Goal: Task Accomplishment & Management: Manage account settings

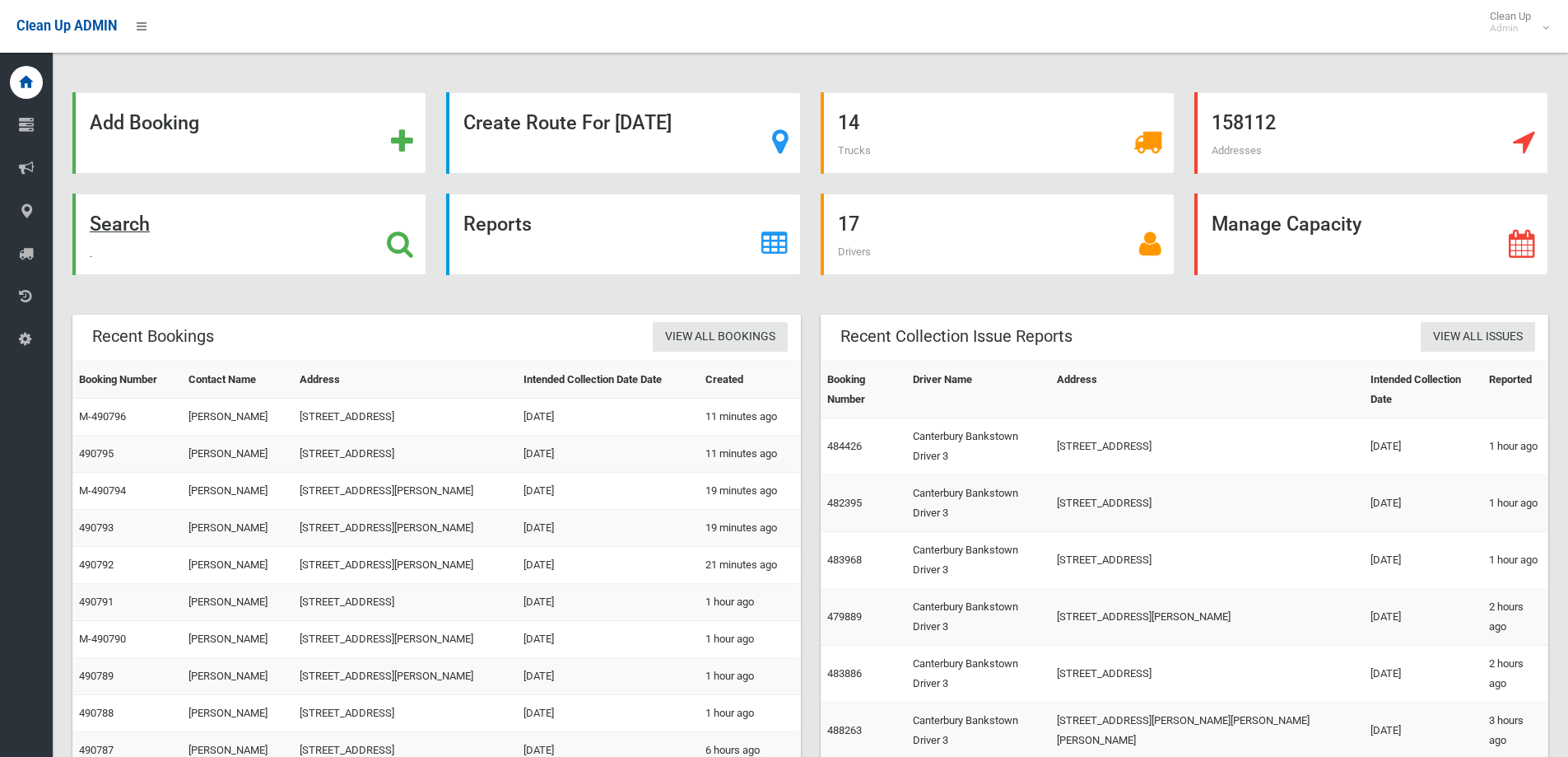
click at [113, 231] on strong "Search" at bounding box center [119, 224] width 60 height 23
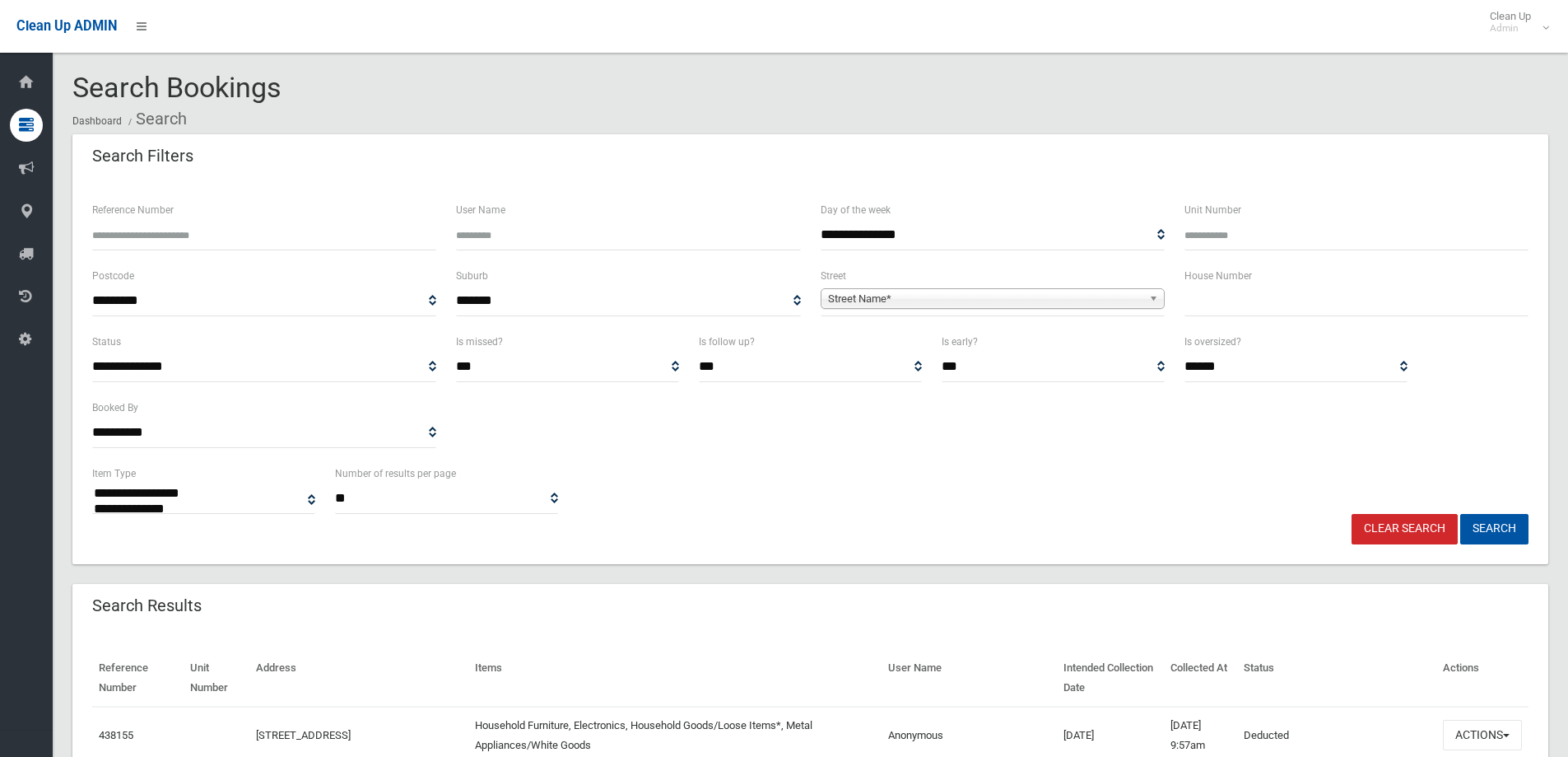
select select
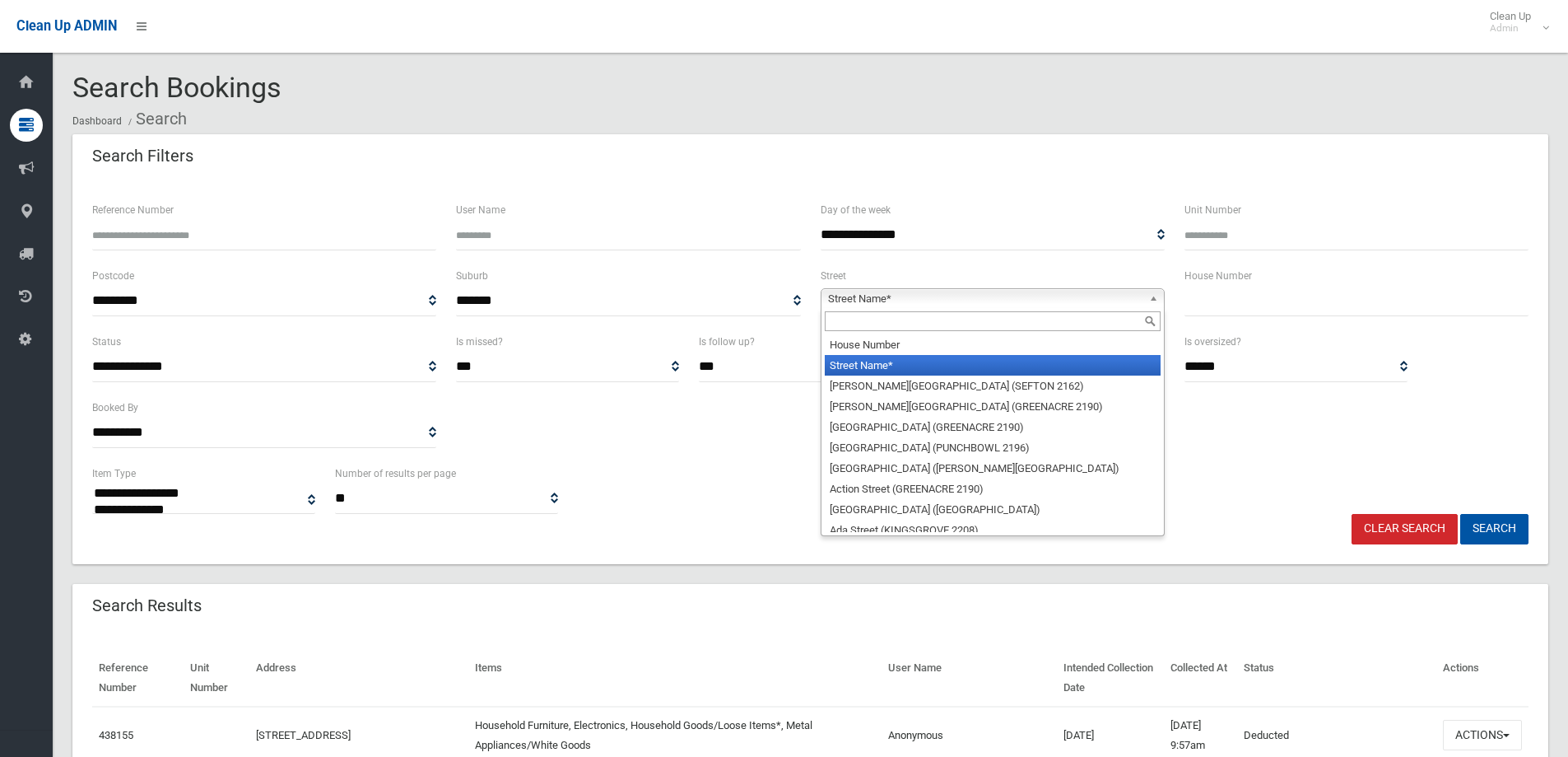
click at [919, 302] on span "Street Name*" at bounding box center [985, 298] width 314 height 19
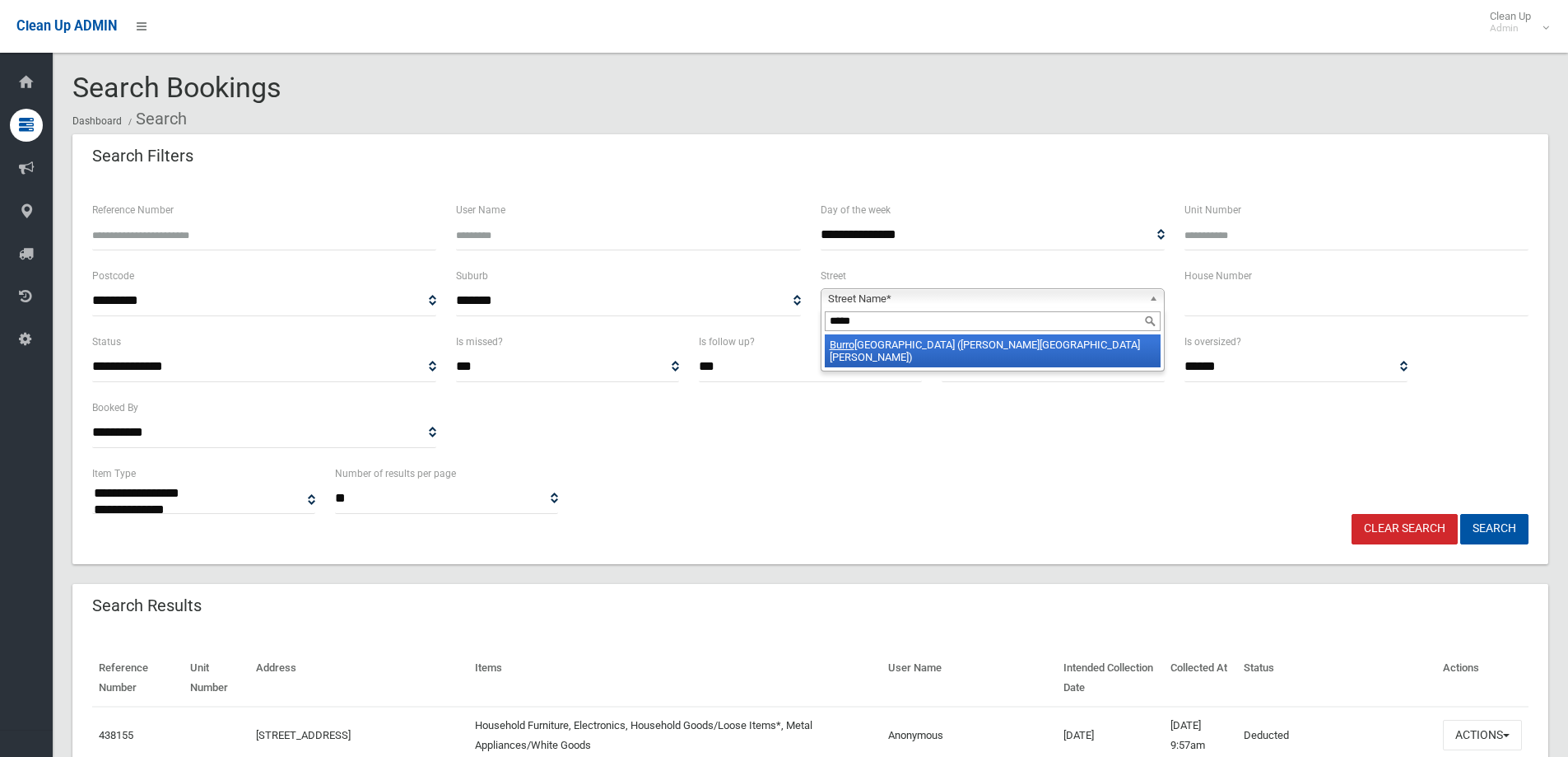
type input "*****"
click at [907, 350] on li "Burro ws Avenue (CHESTER HILL 2162)" at bounding box center [993, 351] width 336 height 33
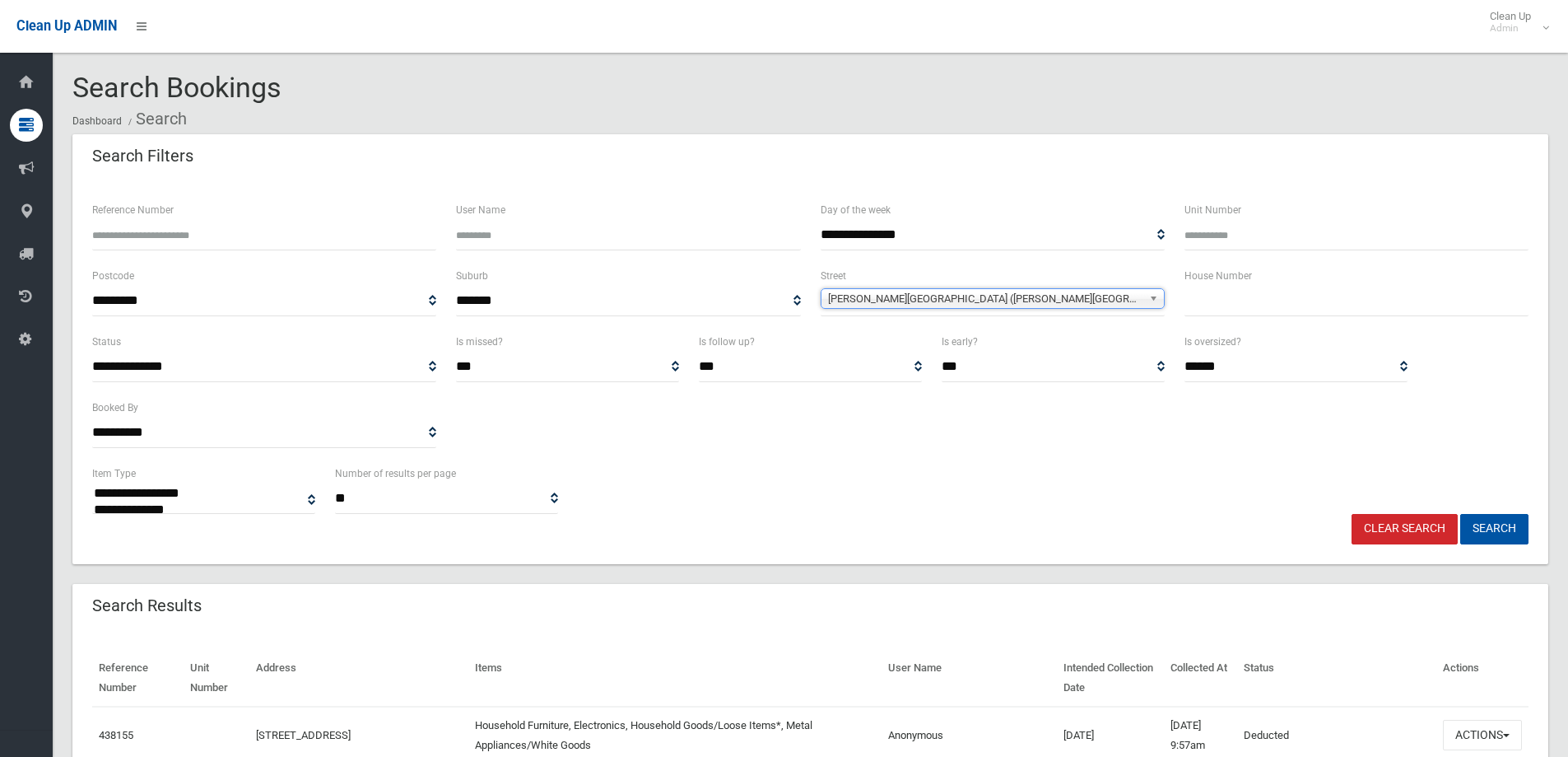
click at [1238, 314] on input "text" at bounding box center [1357, 301] width 345 height 30
type input "**"
click at [1496, 535] on button "Search" at bounding box center [1495, 529] width 68 height 30
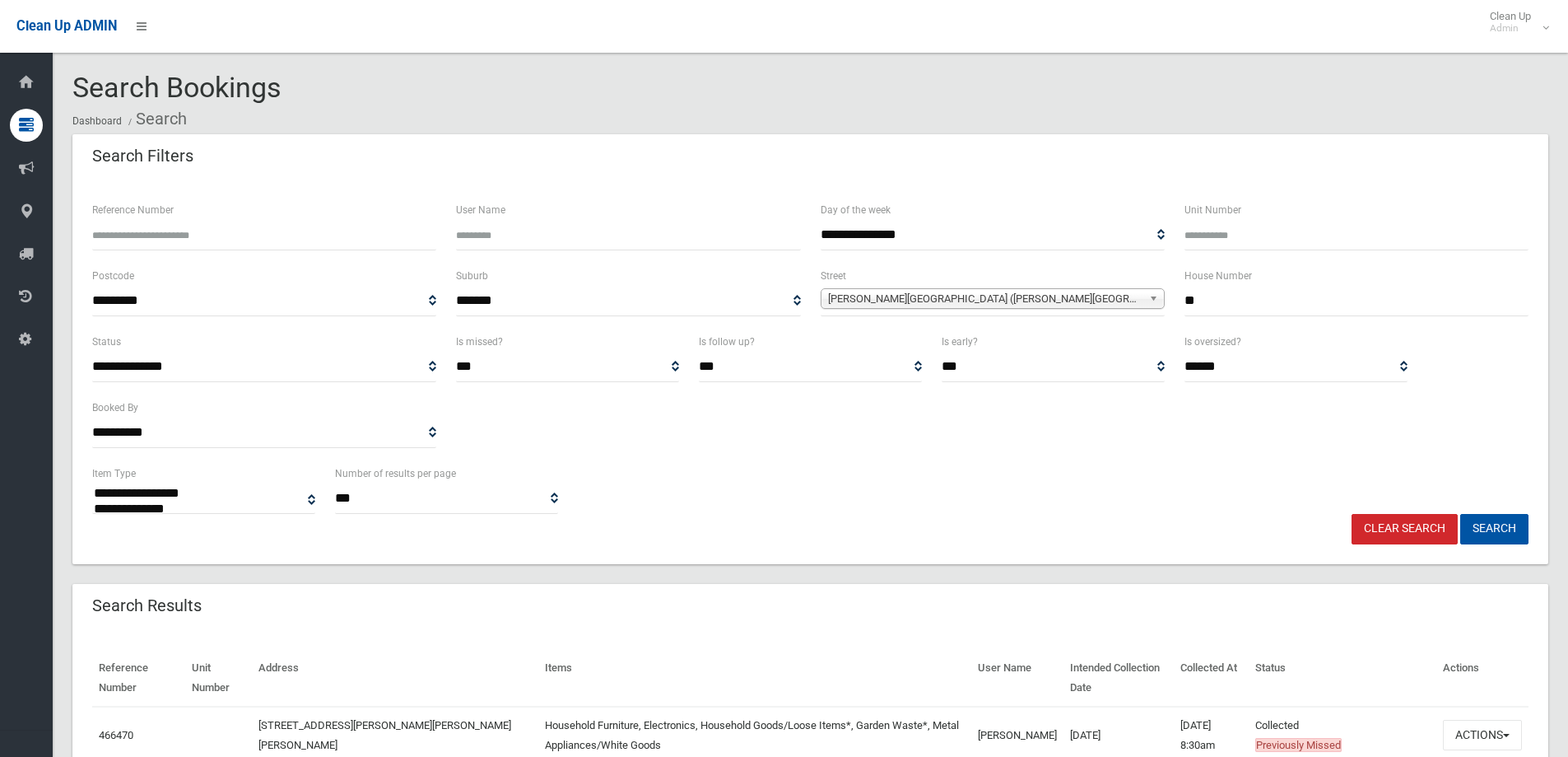
select select
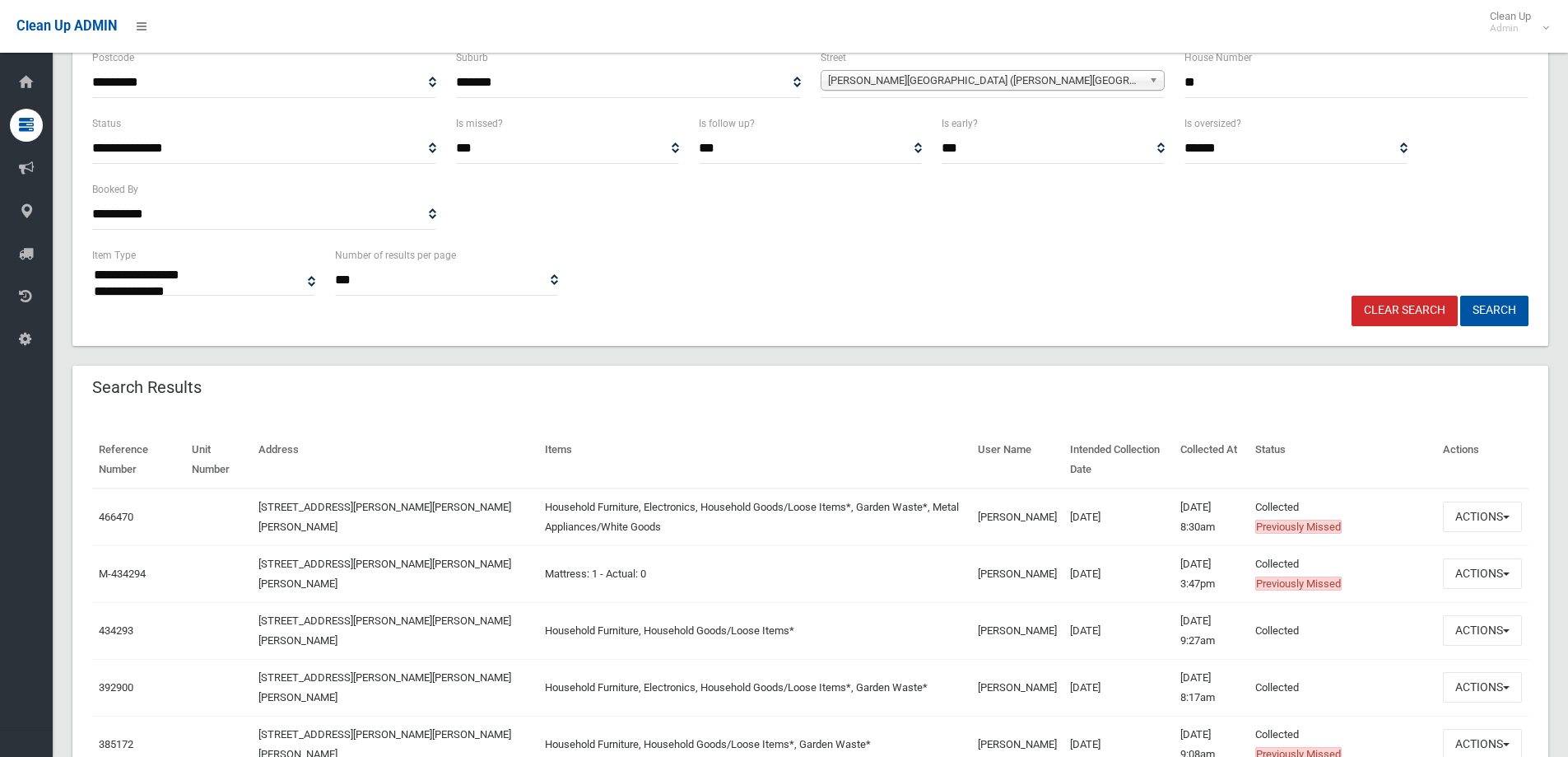
scroll to position [247, 0]
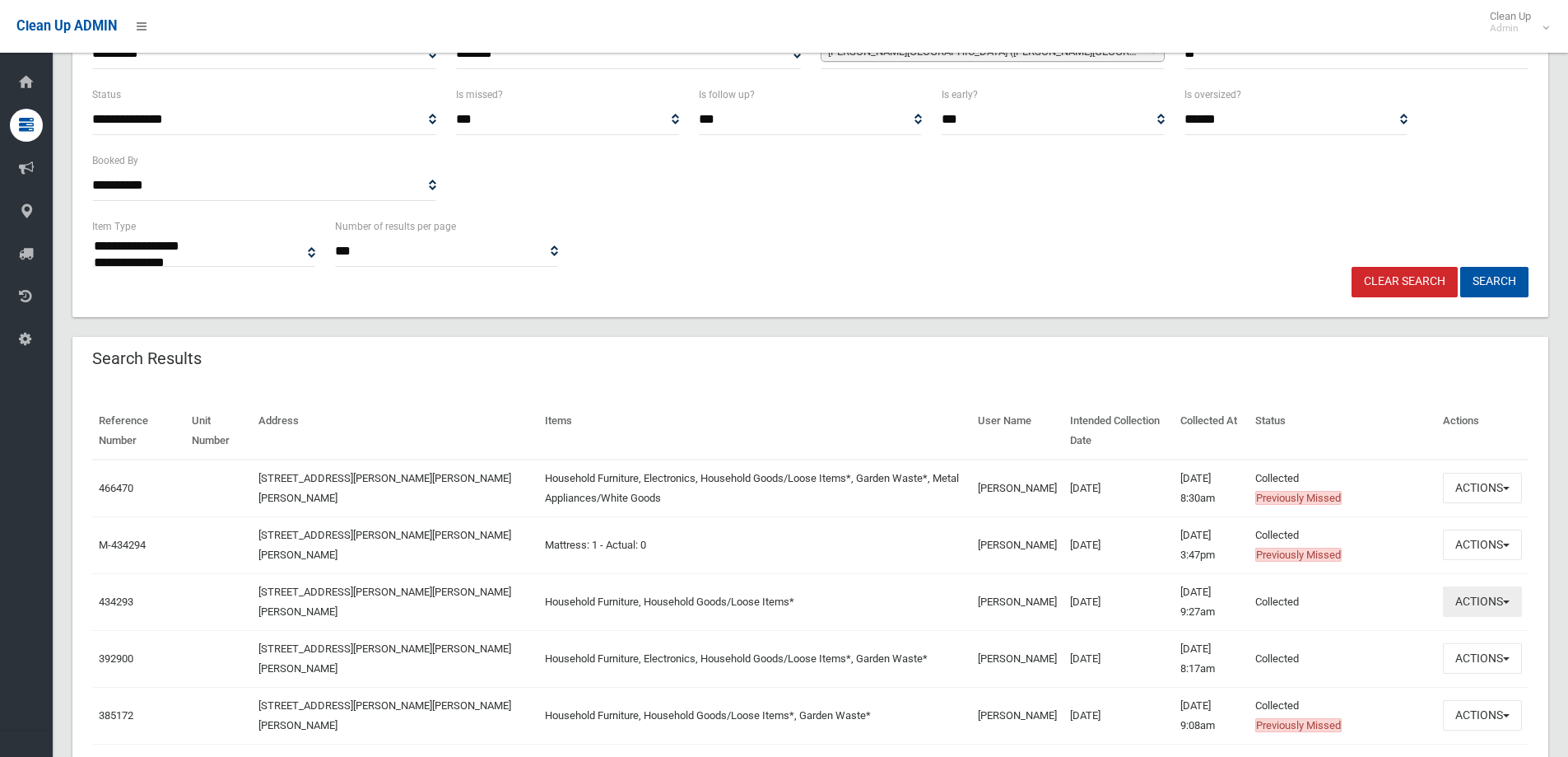
click at [1468, 607] on button "Actions" at bounding box center [1483, 602] width 79 height 30
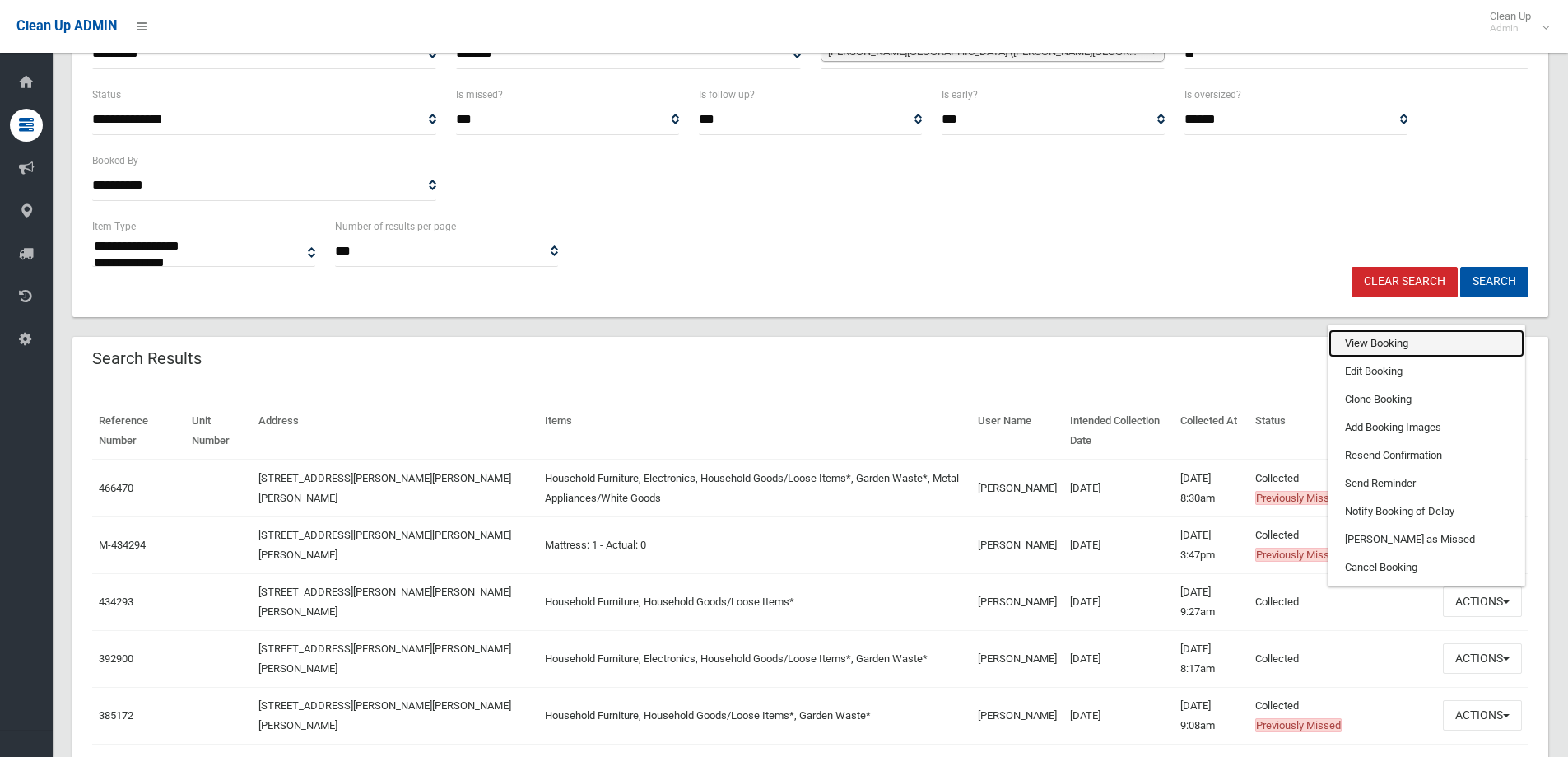
click at [1356, 341] on link "View Booking" at bounding box center [1427, 343] width 196 height 28
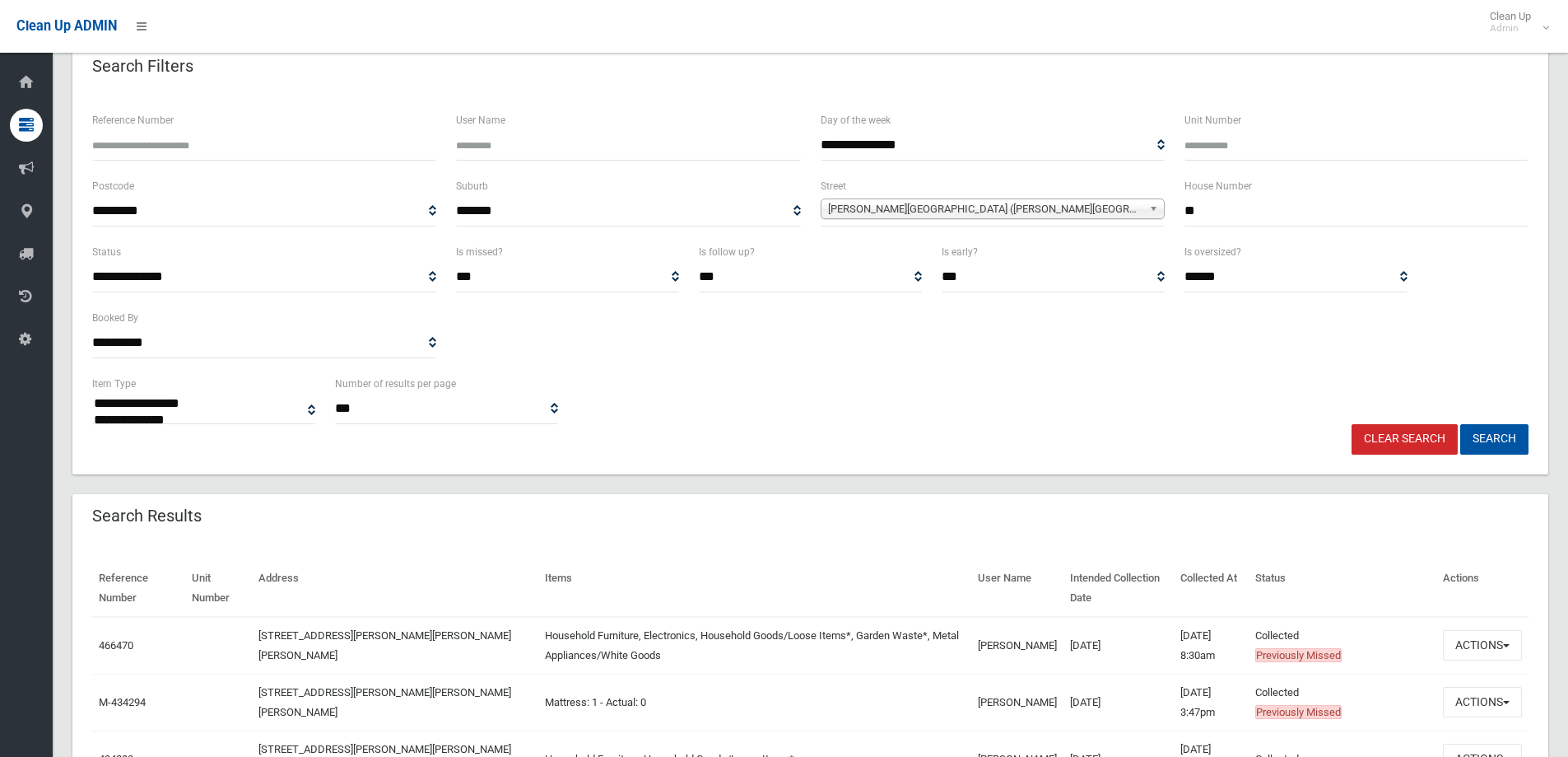
scroll to position [0, 0]
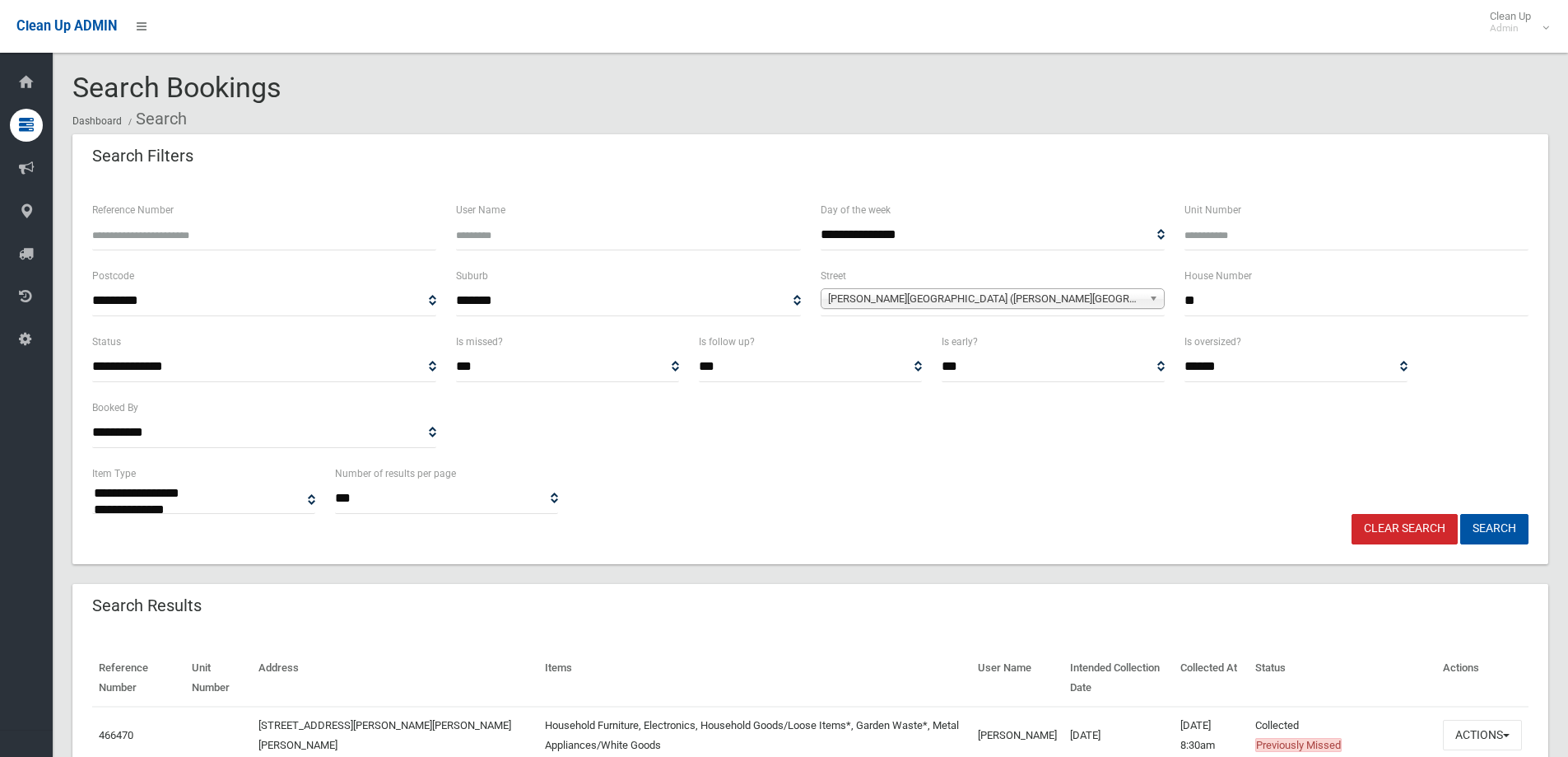
click at [1267, 310] on input "**" at bounding box center [1357, 301] width 345 height 30
drag, startPoint x: 1259, startPoint y: 298, endPoint x: 1175, endPoint y: 294, distance: 84.1
click at [1175, 294] on div "House Number **" at bounding box center [1356, 299] width 364 height 66
type input "**"
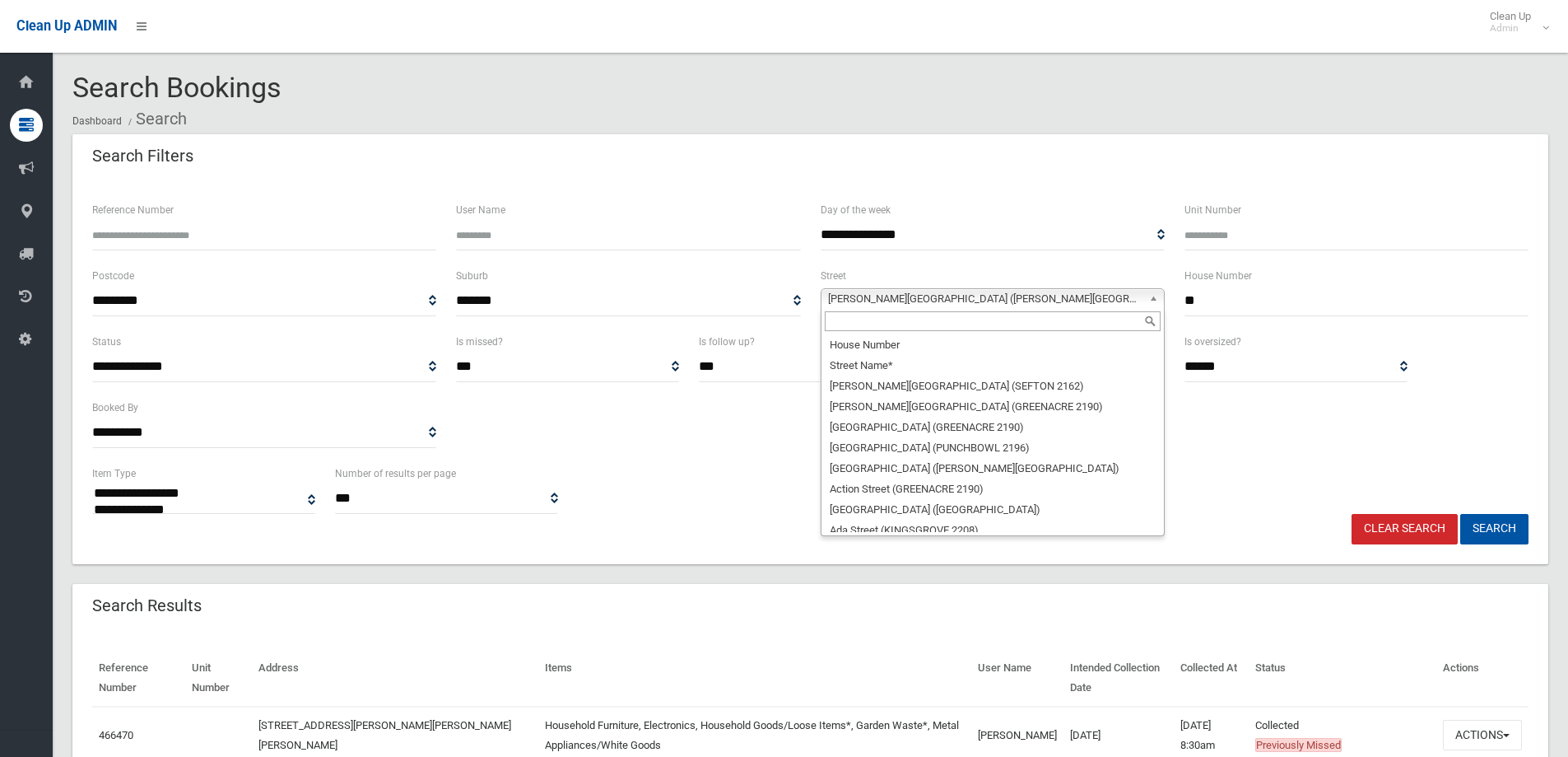
click at [951, 292] on span "Burrows Avenue (CHESTER HILL 2162)" at bounding box center [985, 298] width 314 height 19
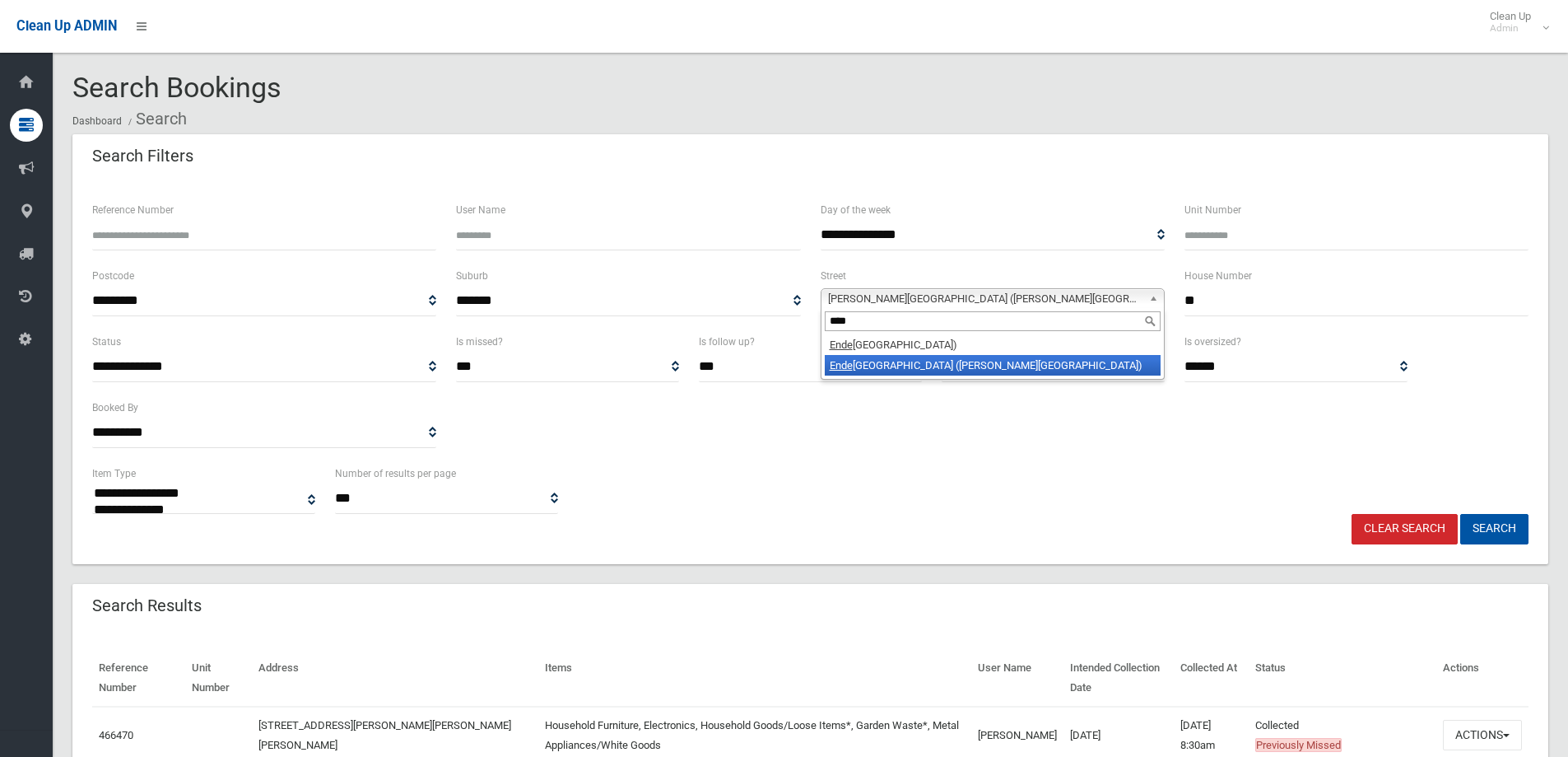
type input "****"
click at [915, 368] on li "Ende avour Road (GEORGES HALL 2198)" at bounding box center [993, 365] width 336 height 20
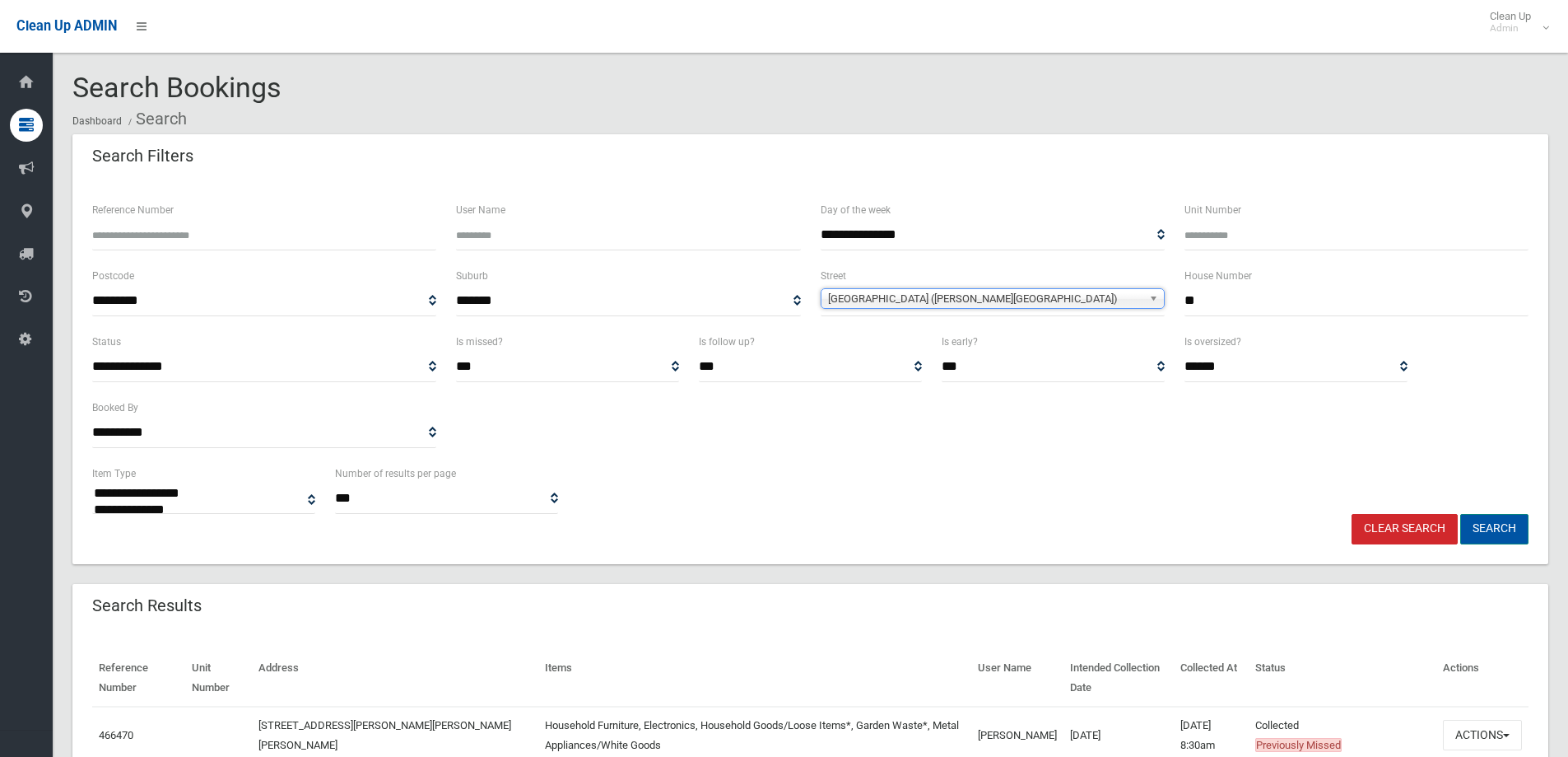
drag, startPoint x: 1497, startPoint y: 536, endPoint x: 1054, endPoint y: 592, distance: 446.5
click at [1497, 534] on button "Search" at bounding box center [1495, 529] width 68 height 30
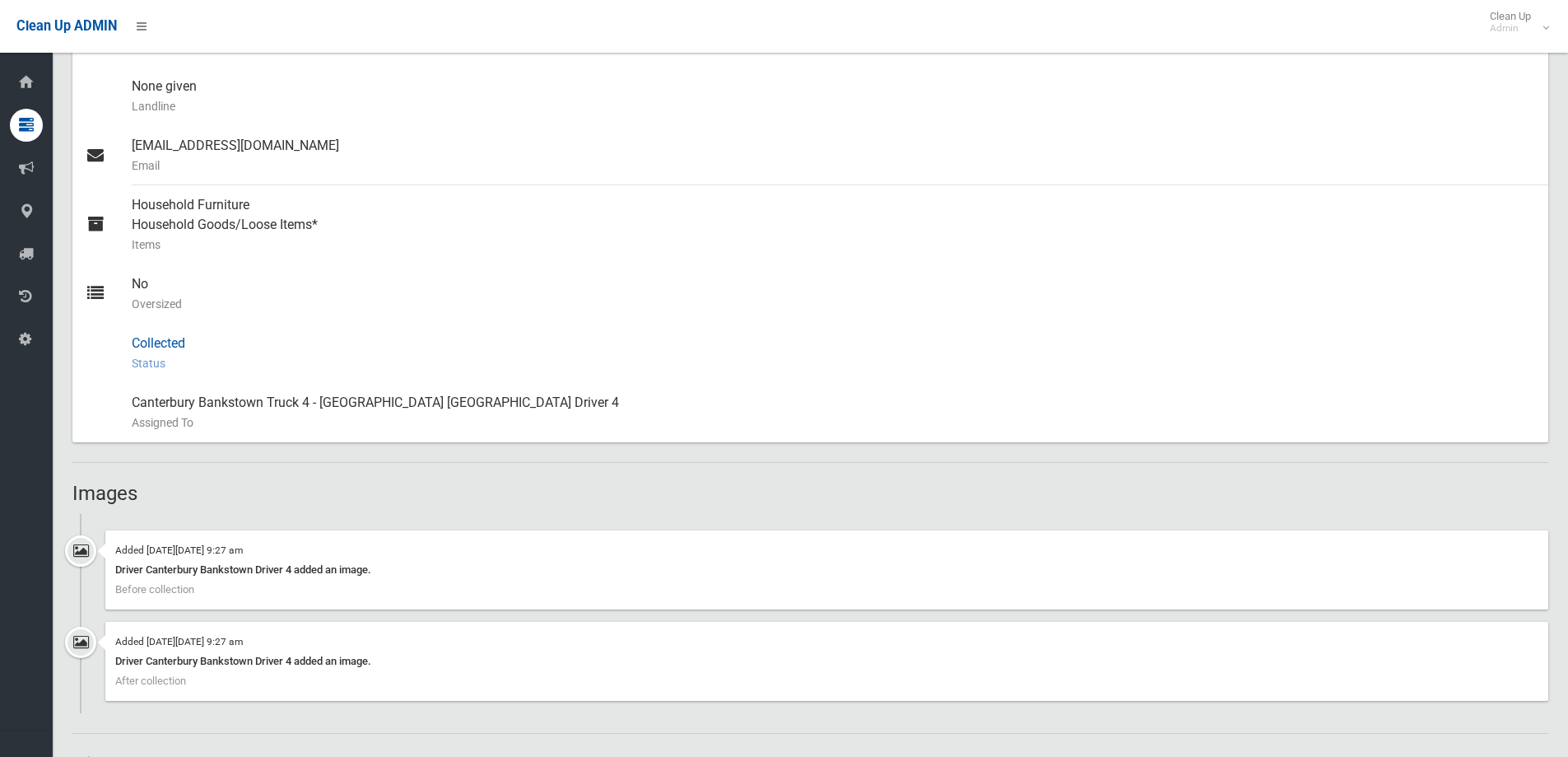
scroll to position [741, 0]
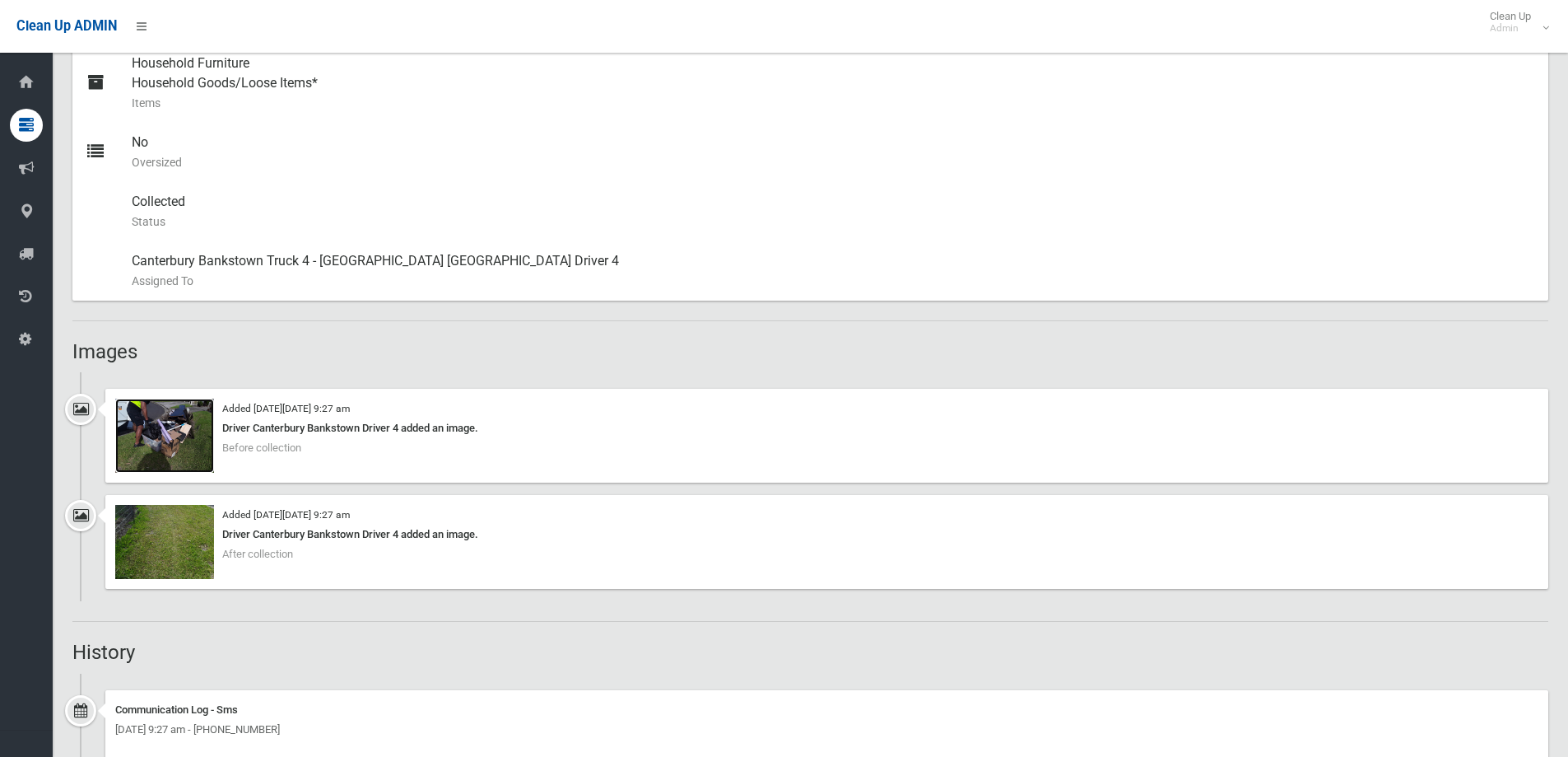
click at [187, 441] on img at bounding box center [164, 436] width 99 height 74
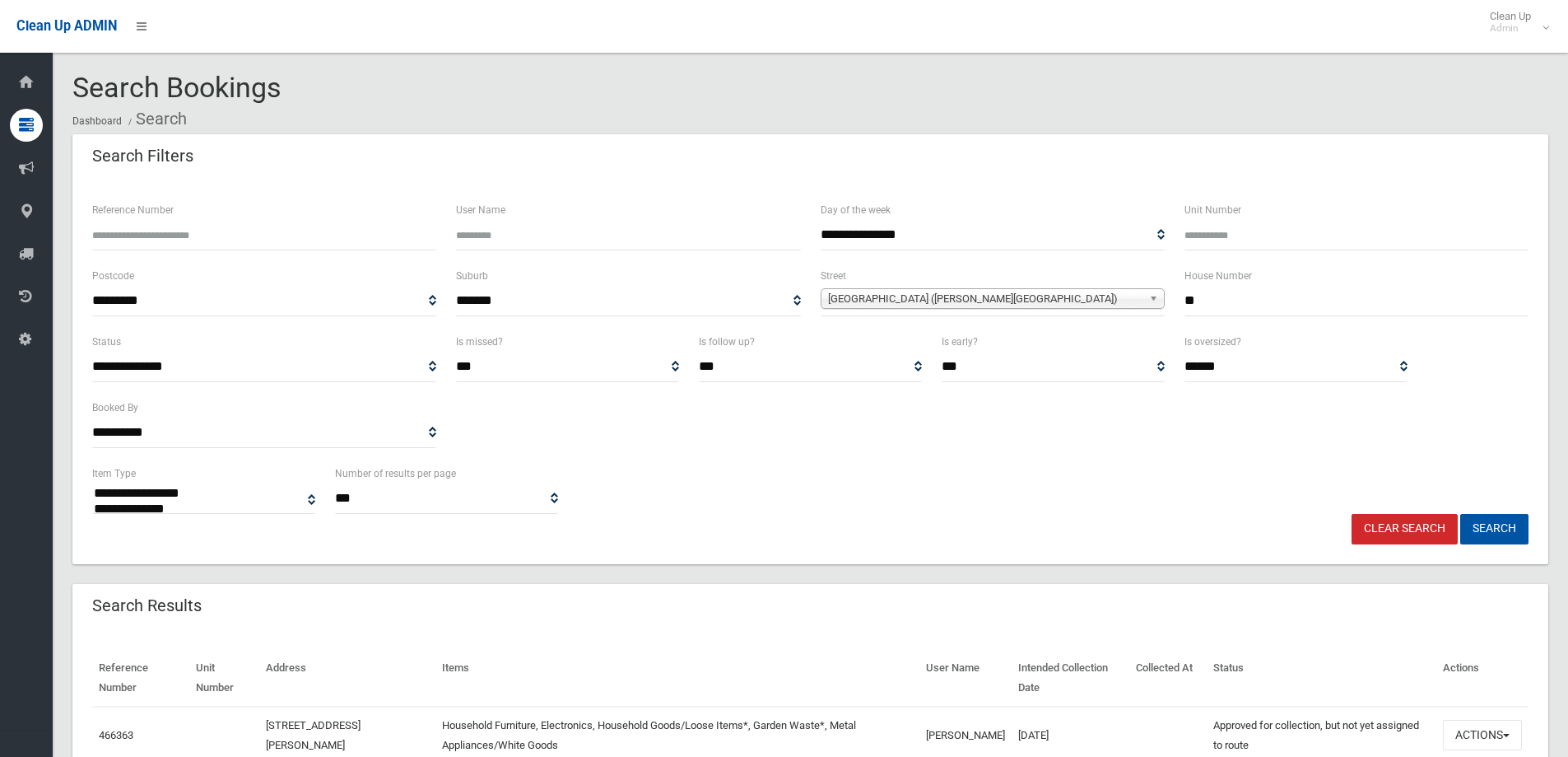
select select
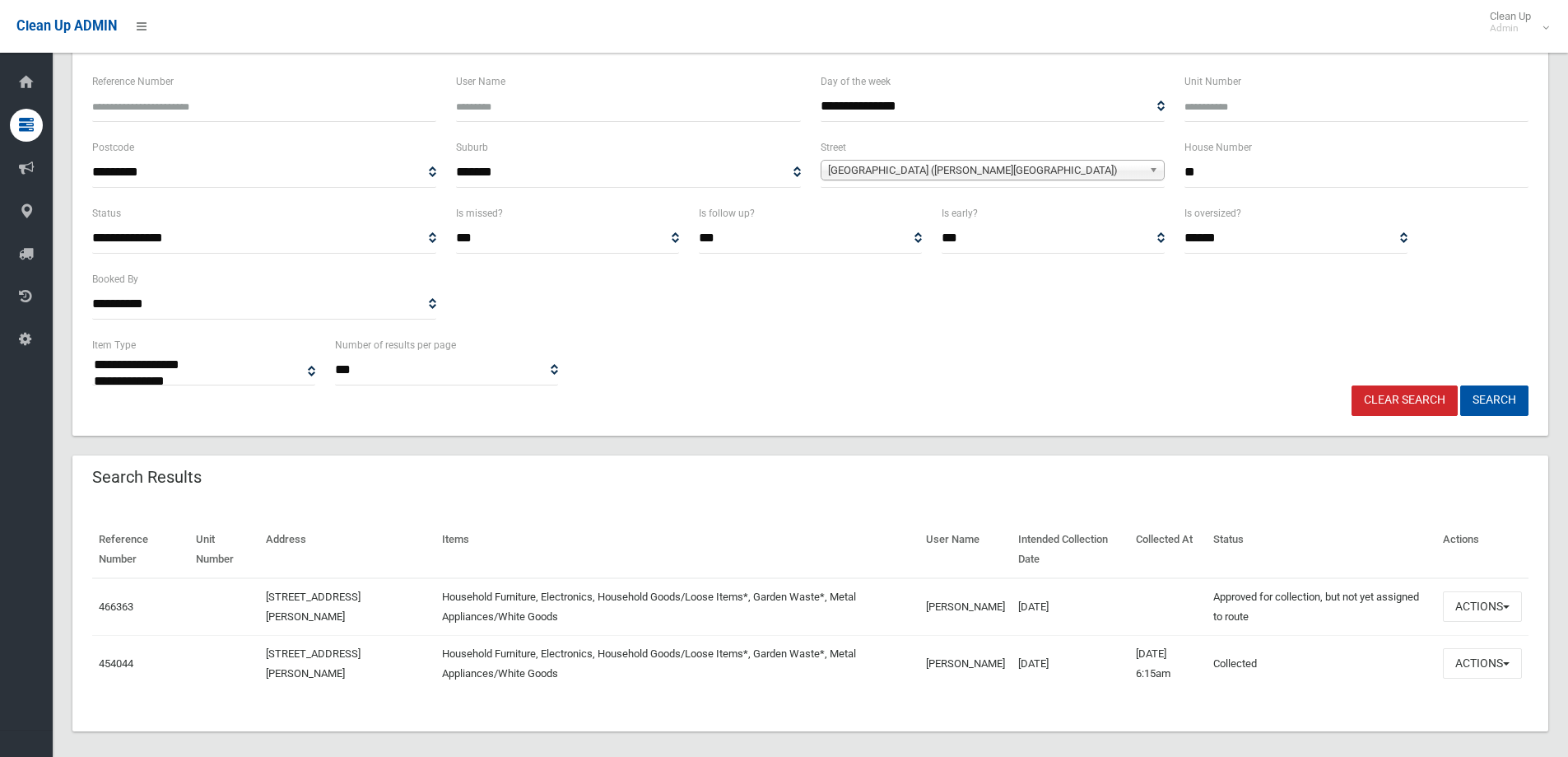
scroll to position [143, 0]
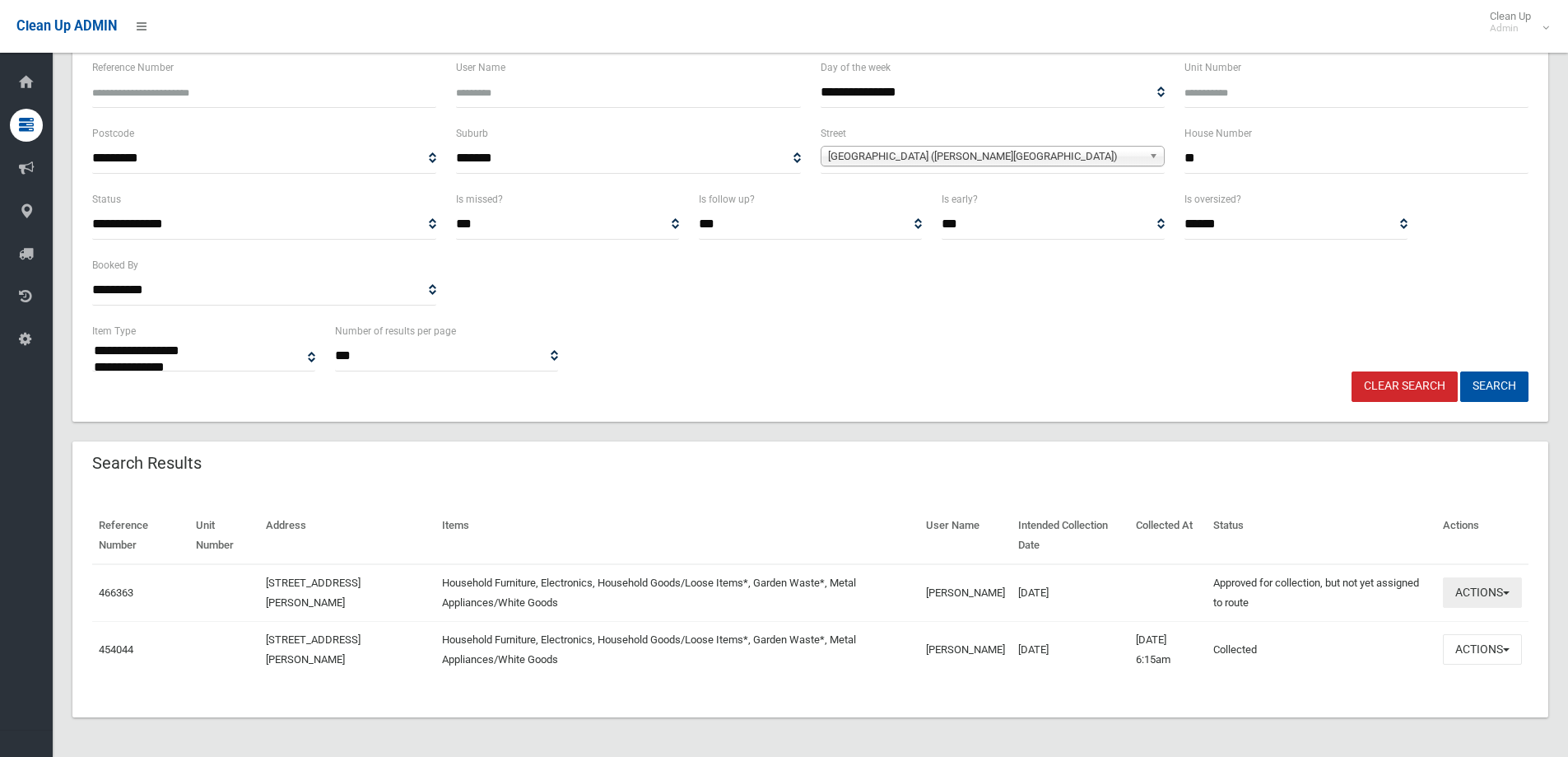
click at [1477, 600] on button "Actions" at bounding box center [1483, 592] width 79 height 30
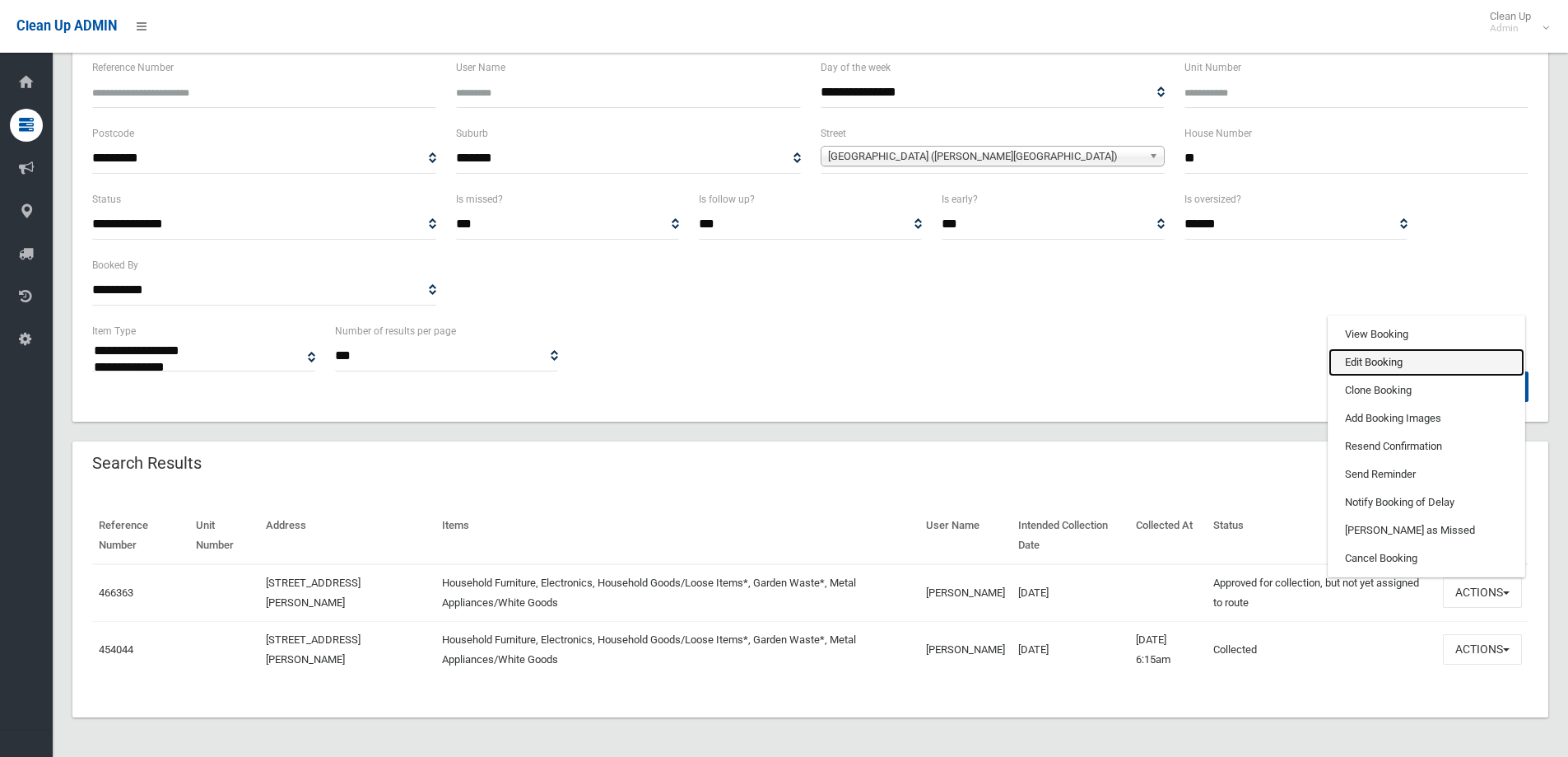
click at [1381, 358] on link "Edit Booking" at bounding box center [1427, 362] width 196 height 28
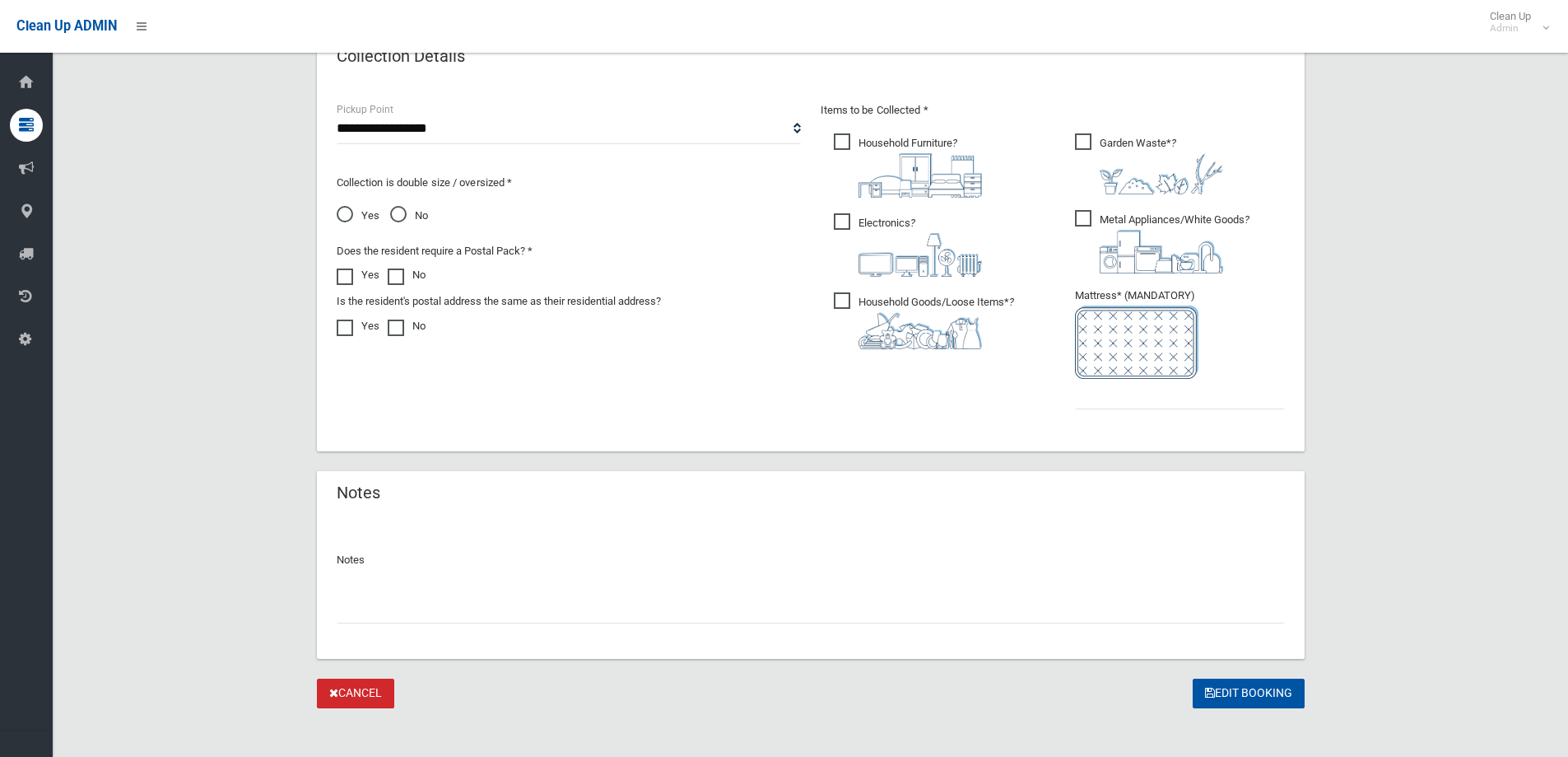
scroll to position [865, 0]
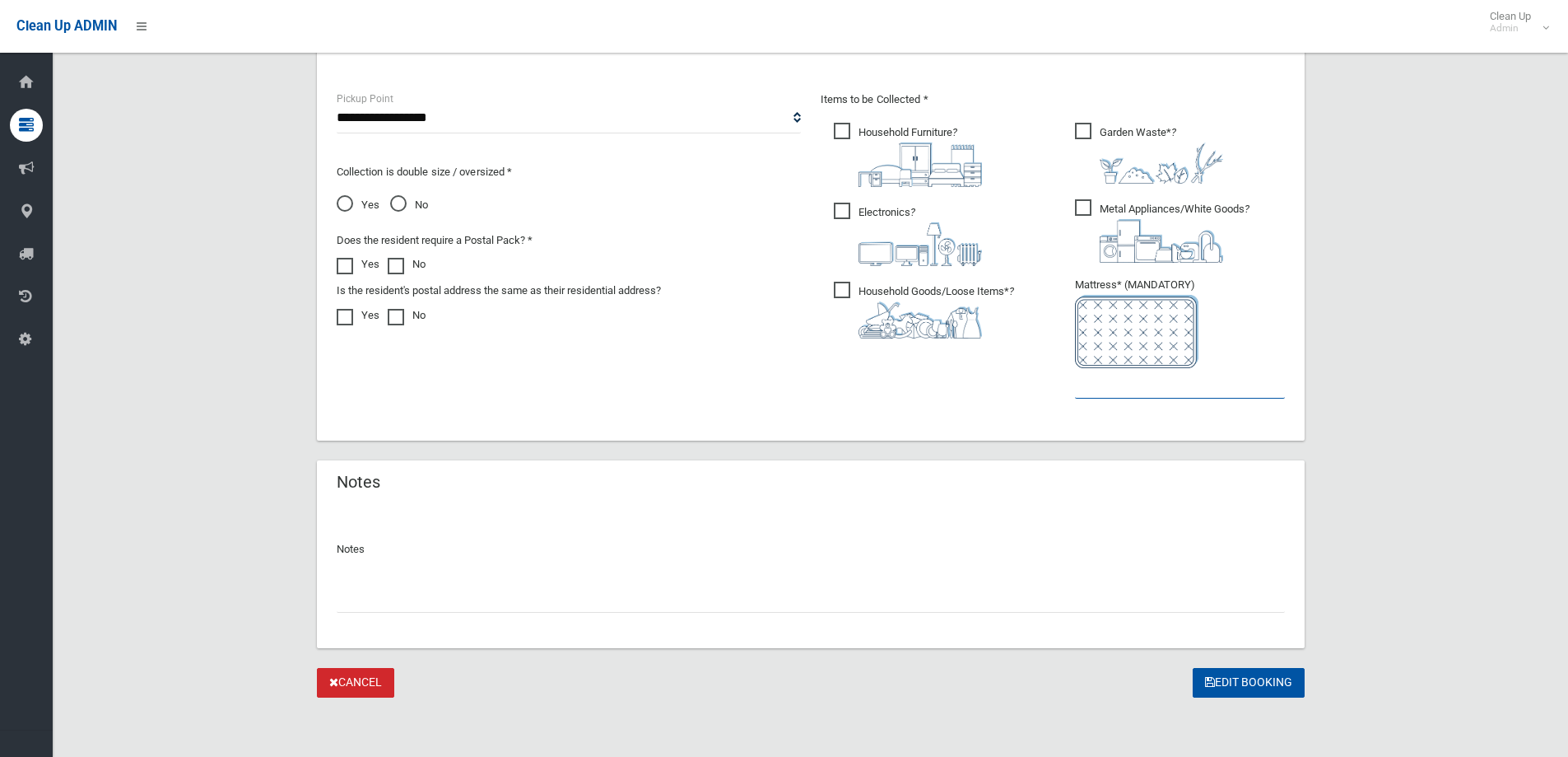
click at [1140, 388] on input "text" at bounding box center [1180, 384] width 210 height 30
type input "*"
click at [1252, 678] on button "Edit Booking" at bounding box center [1249, 683] width 112 height 30
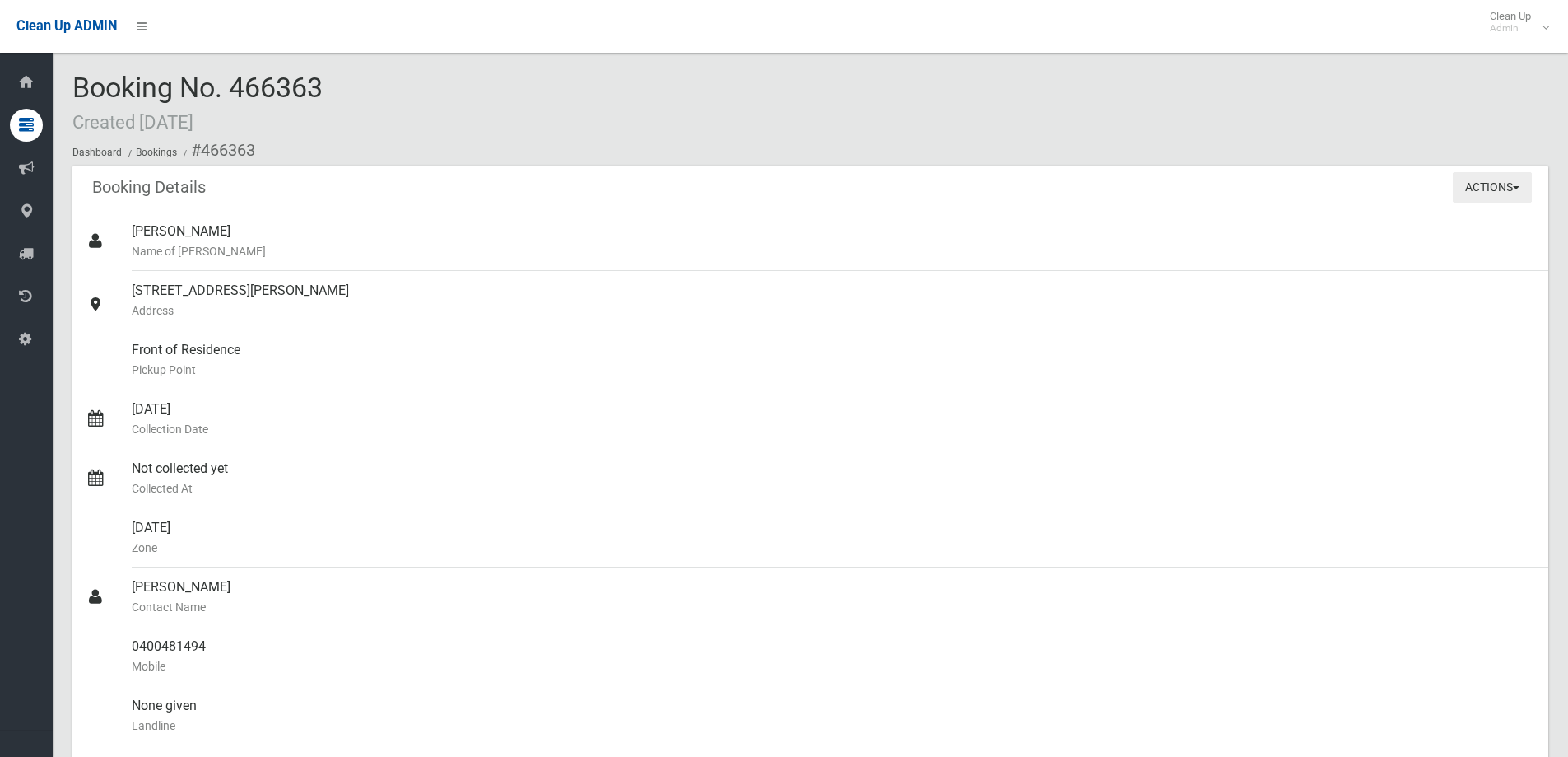
click at [1484, 185] on button "Actions" at bounding box center [1493, 188] width 79 height 30
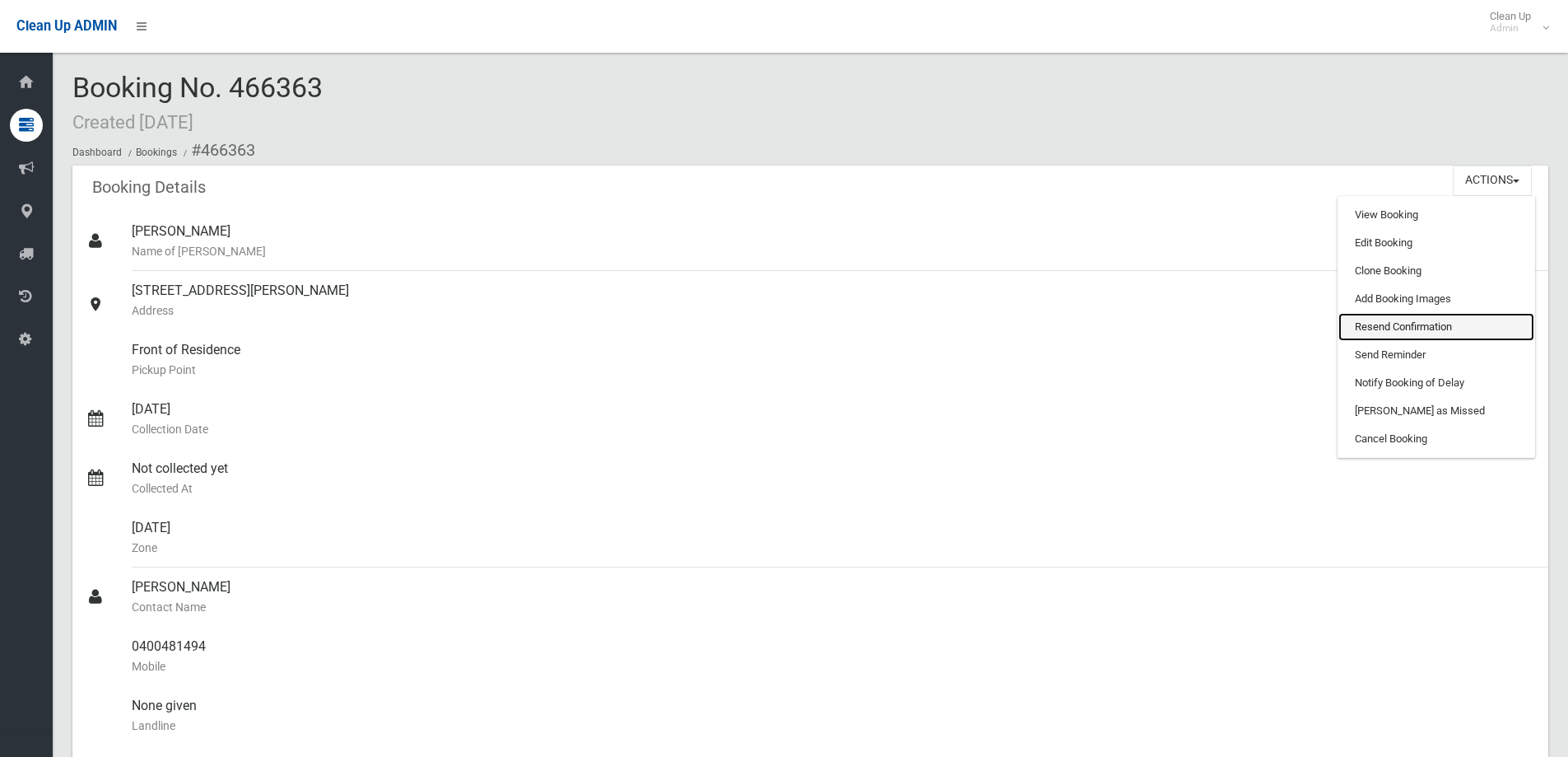
click at [1413, 322] on link "Resend Confirmation" at bounding box center [1436, 326] width 196 height 28
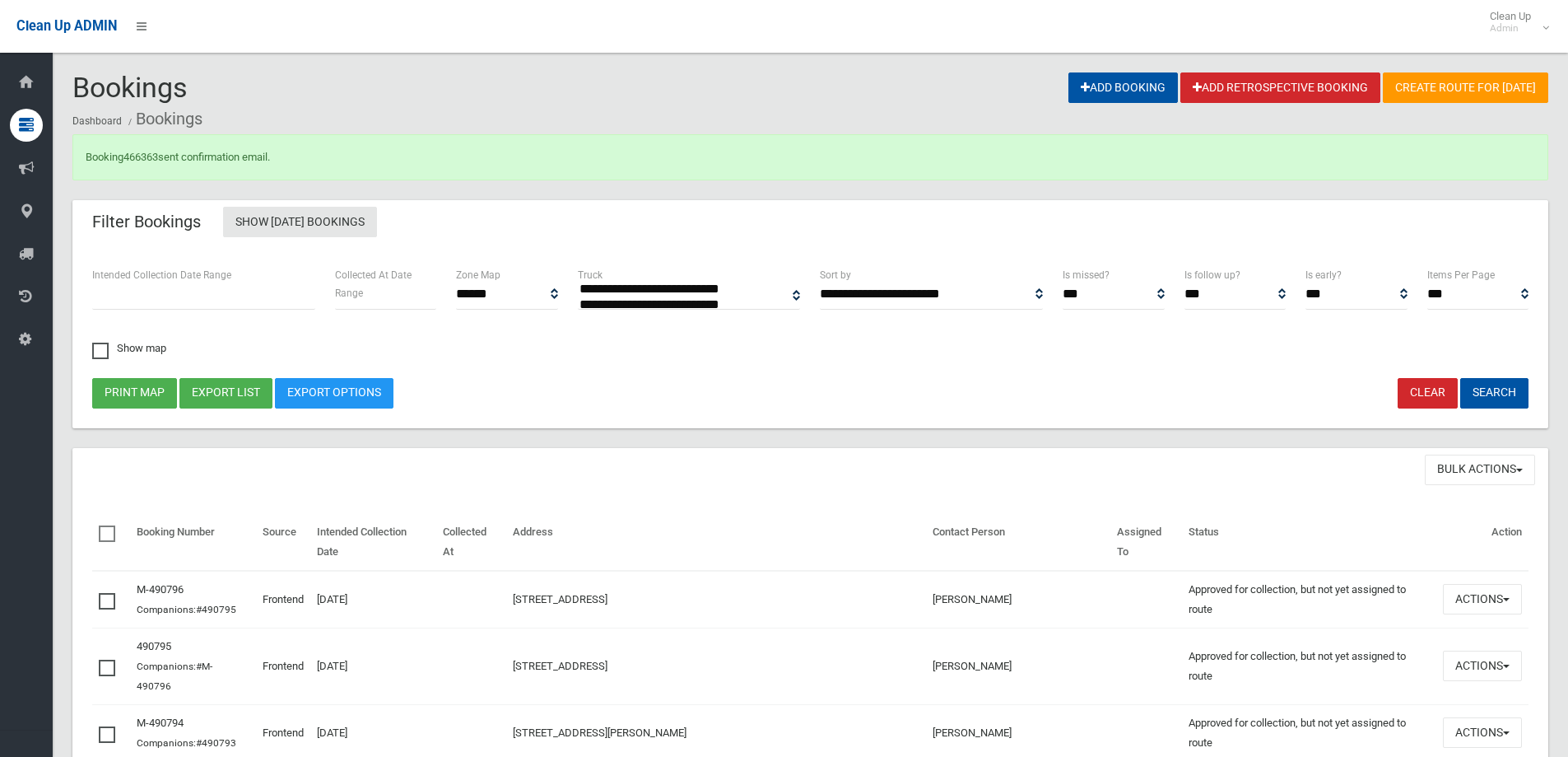
select select
